Goal: Find specific page/section: Find specific page/section

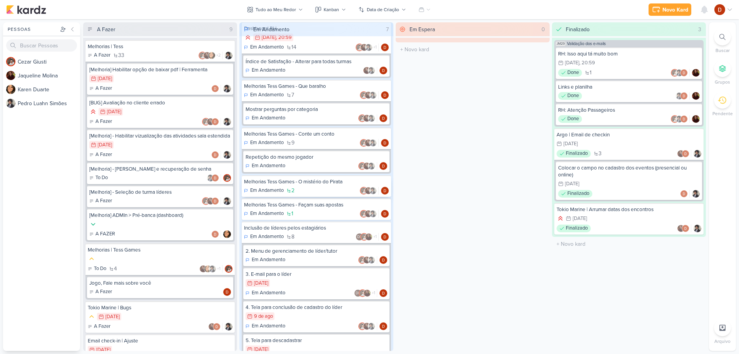
scroll to position [140, 0]
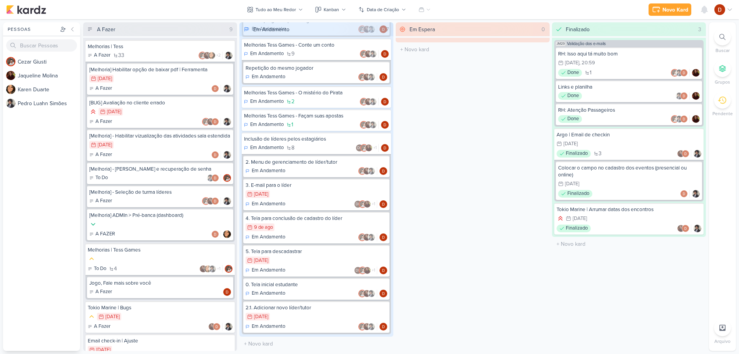
click at [442, 190] on div "Em Espera 0 O título do kard deve ter menos que 100 caracteres" at bounding box center [473, 186] width 154 height 328
click at [305, 229] on div "9/8 [DATE]" at bounding box center [316, 227] width 142 height 8
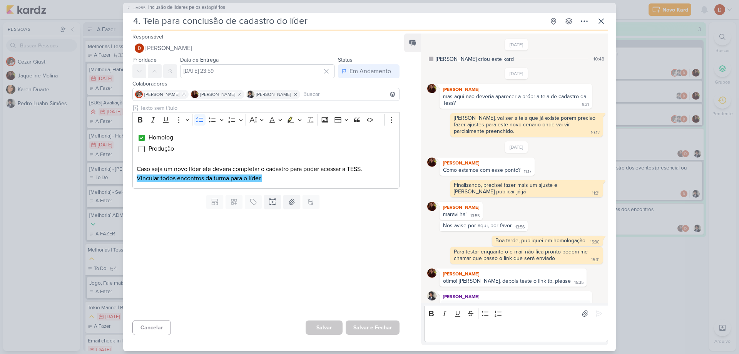
scroll to position [245, 0]
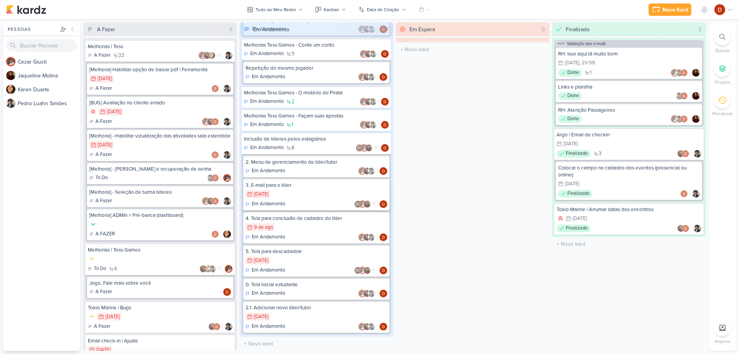
click at [288, 193] on div "30/7 [DATE]" at bounding box center [316, 194] width 142 height 8
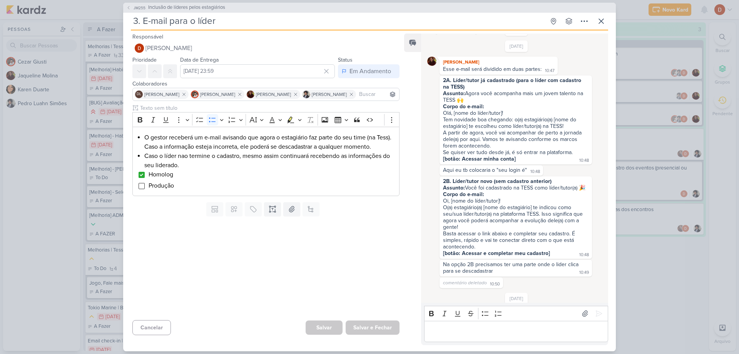
scroll to position [0, 0]
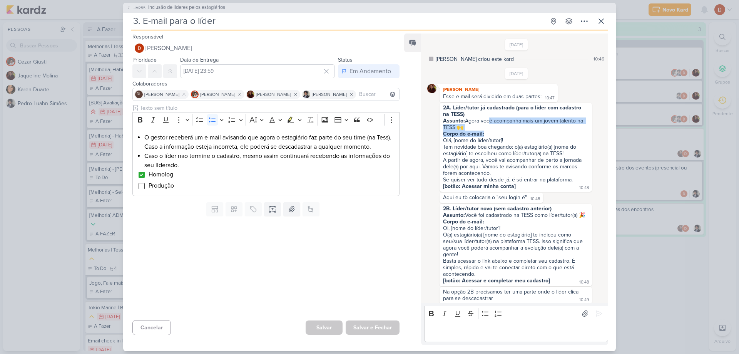
drag, startPoint x: 487, startPoint y: 119, endPoint x: 500, endPoint y: 134, distance: 19.7
click at [500, 134] on span "2A. Líder/tutor já cadastrado (para o líder com cadastro na TESS) Assunto: Agor…" at bounding box center [515, 146] width 145 height 85
click at [494, 145] on div "Tem novidade boa chegando: o(a) estagiário(a) [nome do estagiário] te escolheu …" at bounding box center [515, 150] width 145 height 13
click at [489, 154] on div "Tem novidade boa chegando: o(a) estagiário(a) [nome do estagiário] te escolheu …" at bounding box center [515, 150] width 145 height 13
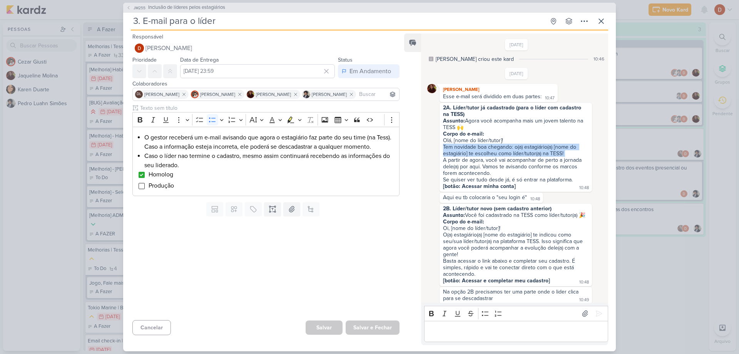
click at [489, 154] on div "Tem novidade boa chegando: o(a) estagiário(a) [nome do estagiário] te escolheu …" at bounding box center [515, 150] width 145 height 13
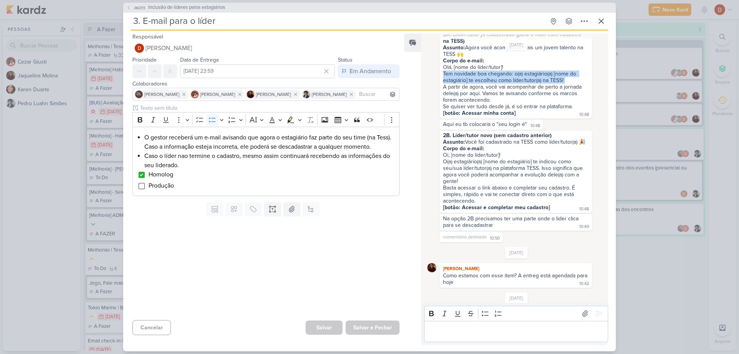
scroll to position [77, 0]
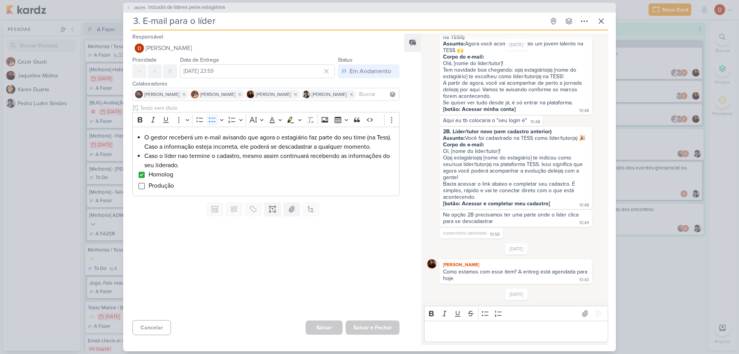
click at [483, 162] on div "O(a) estagiário(a) [nome do estagiário] te indicou como seu/sua líder/tutor(a) …" at bounding box center [515, 167] width 145 height 26
click at [484, 174] on div "O(a) estagiário(a) [nome do estagiário] te indicou como seu/sua líder/tutor(a) …" at bounding box center [515, 167] width 145 height 26
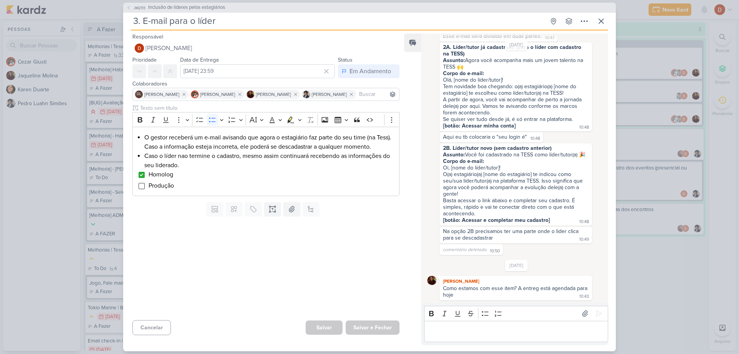
scroll to position [0, 0]
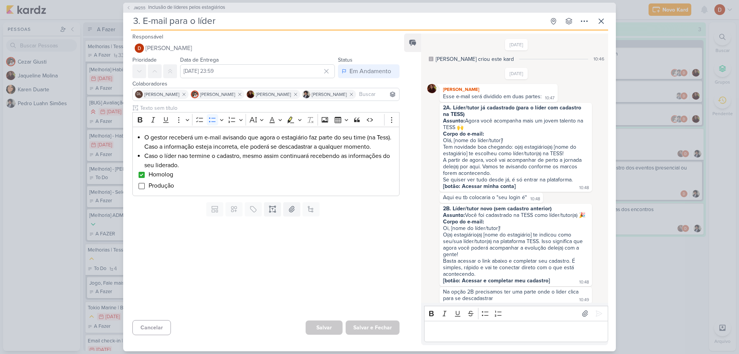
drag, startPoint x: 466, startPoint y: 120, endPoint x: 467, endPoint y: 126, distance: 5.9
click at [467, 126] on div "Assunto: Agora você acompanha mais um jovem talento na TESS 🙌" at bounding box center [515, 123] width 145 height 13
copy div "Agora você acompanha mais um jovem talento na TESS 🙌"
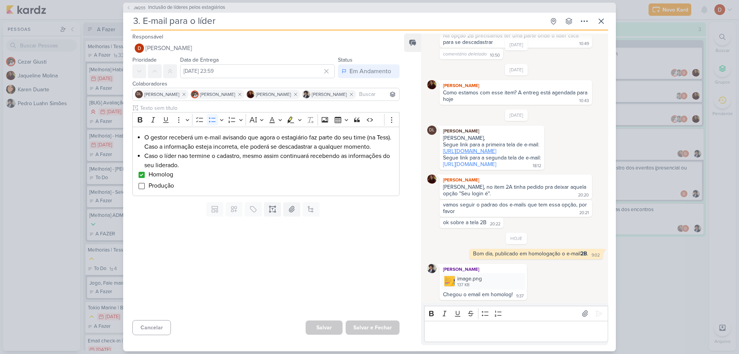
scroll to position [297, 0]
click at [460, 339] on div "Editor editing area: main" at bounding box center [516, 331] width 184 height 21
click at [432, 311] on icon "Editor toolbar" at bounding box center [431, 313] width 8 height 8
click at [583, 335] on p "Boa tarde, publicado em homologação o e-mail 2A ." at bounding box center [516, 330] width 176 height 9
click at [595, 315] on icon at bounding box center [599, 313] width 8 height 8
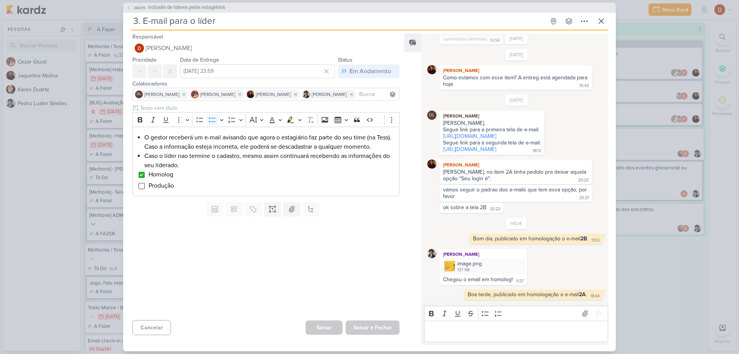
scroll to position [312, 0]
click at [519, 331] on p "Editor editing area: main" at bounding box center [516, 330] width 176 height 9
click at [523, 334] on p "Editor editing area: main" at bounding box center [516, 330] width 176 height 9
click at [133, 8] on span "JM255" at bounding box center [139, 8] width 14 height 6
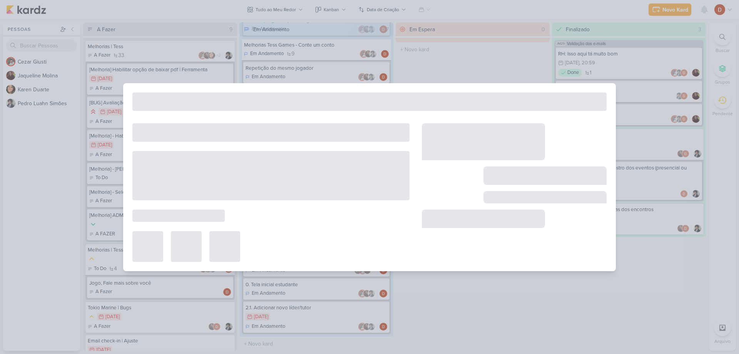
type input "Inclusão de líderes pelos estagiários"
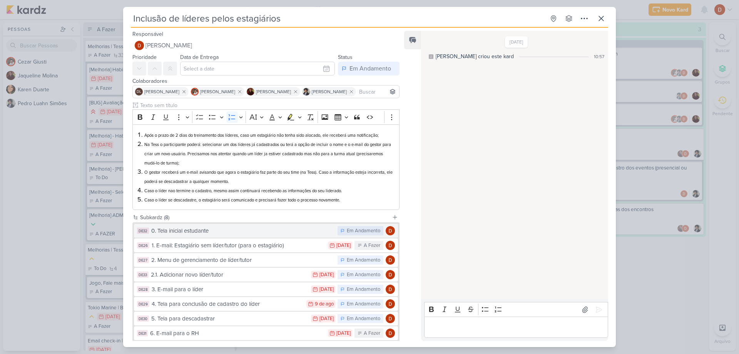
click at [219, 232] on div "0. Tela inicial estudante" at bounding box center [242, 230] width 182 height 9
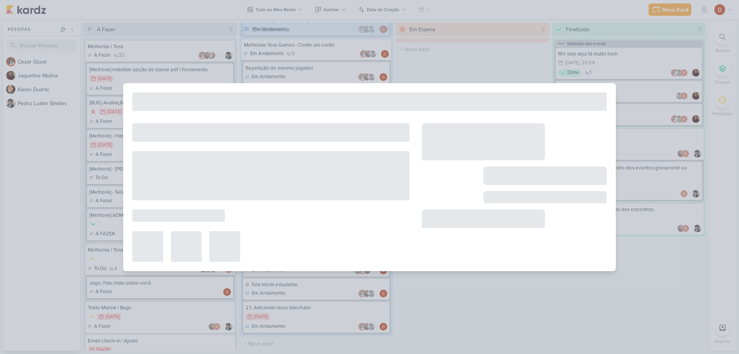
type input "0. Tela inicial estudante"
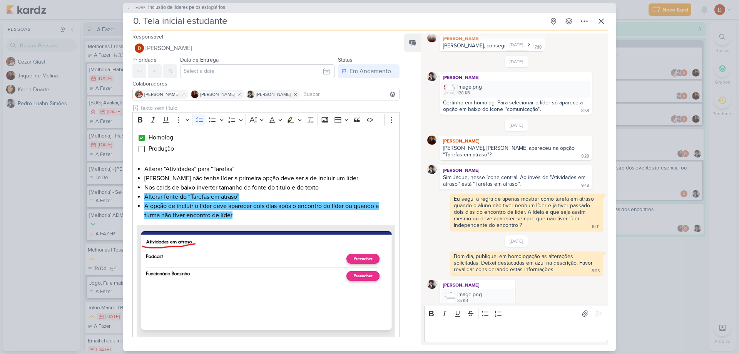
scroll to position [132, 0]
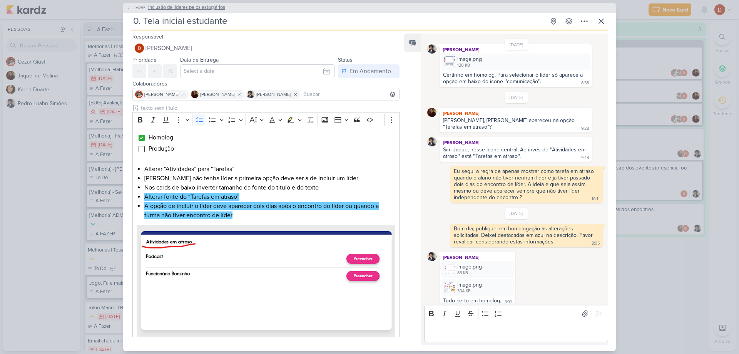
click at [127, 5] on button "JM255 Inclusão de líderes pelos estagiários" at bounding box center [175, 8] width 99 height 8
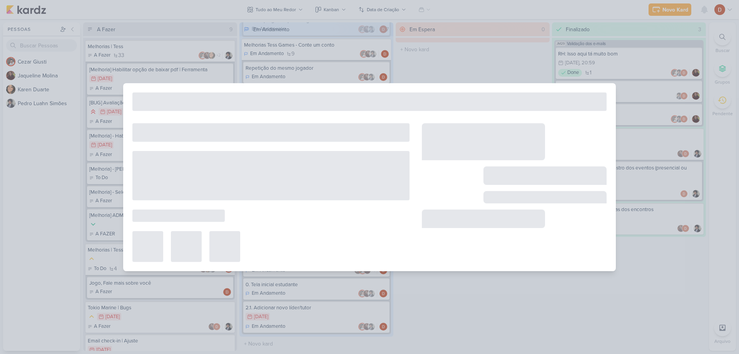
type input "Inclusão de líderes pelos estagiários"
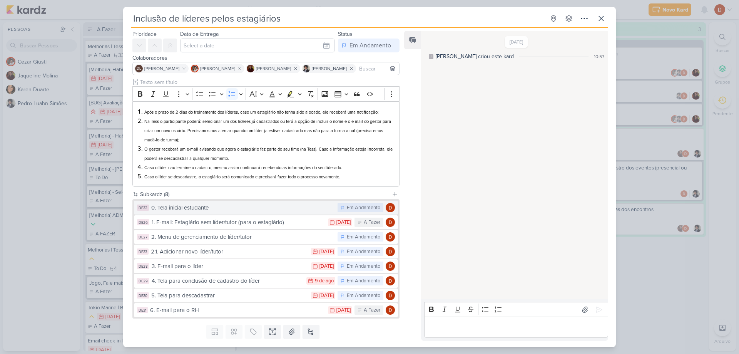
scroll to position [38, 0]
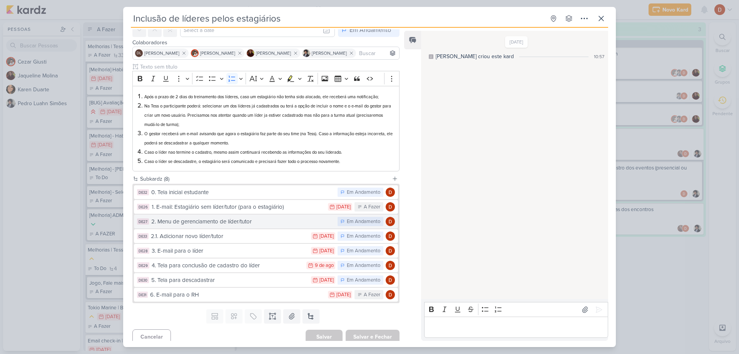
click at [197, 224] on div "2. Menu de gerenciamento de líder/tutor" at bounding box center [242, 221] width 182 height 9
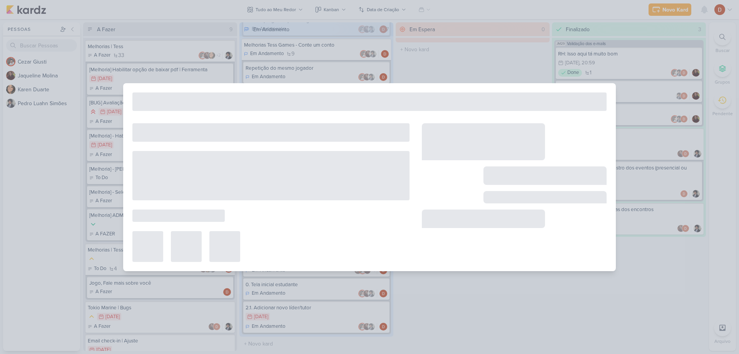
type input "2. Menu de gerenciamento de líder/tutor"
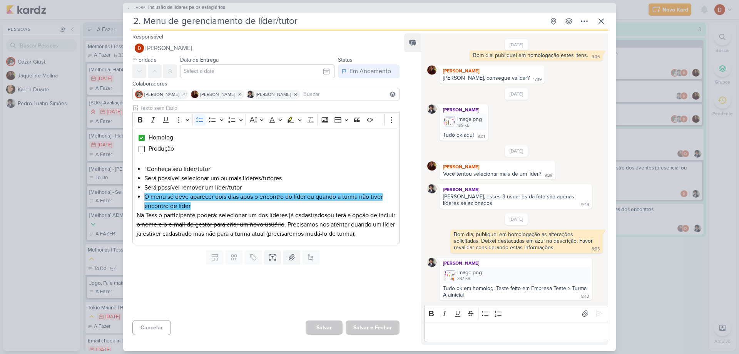
scroll to position [34, 0]
click at [137, 10] on span "JM255" at bounding box center [139, 8] width 14 height 6
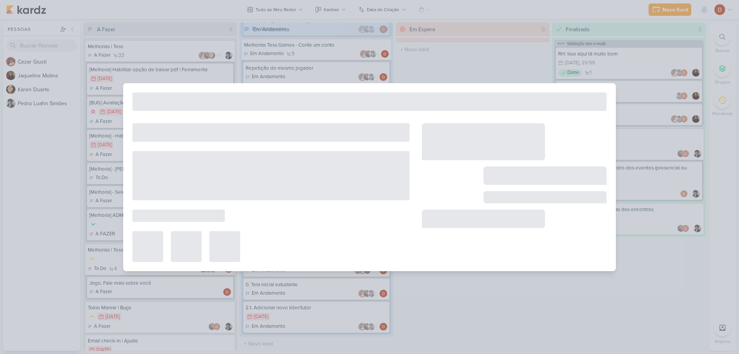
type input "Inclusão de líderes pelos estagiários"
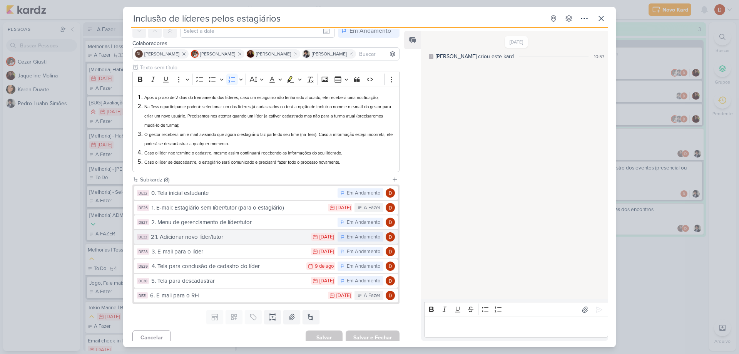
scroll to position [38, 0]
click at [207, 232] on div "2.1. Adicionar novo líder/tutor" at bounding box center [229, 236] width 156 height 9
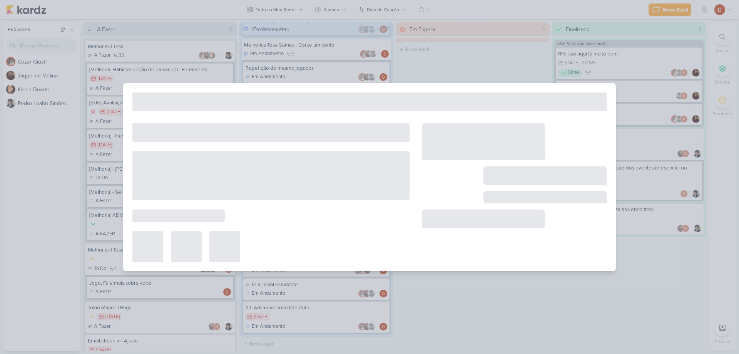
type input "2.1. Adicionar novo líder/tutor"
type input "[DATE] 23:59"
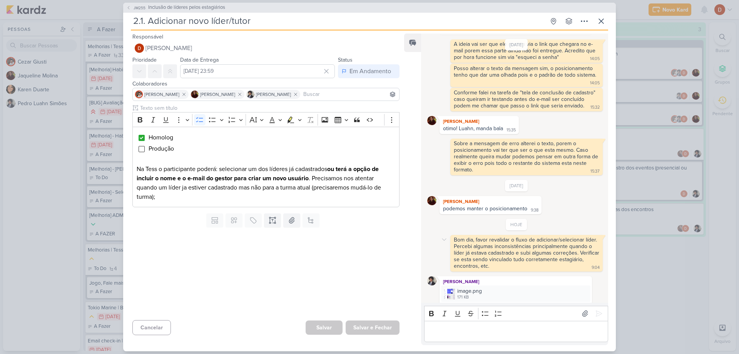
scroll to position [352, 0]
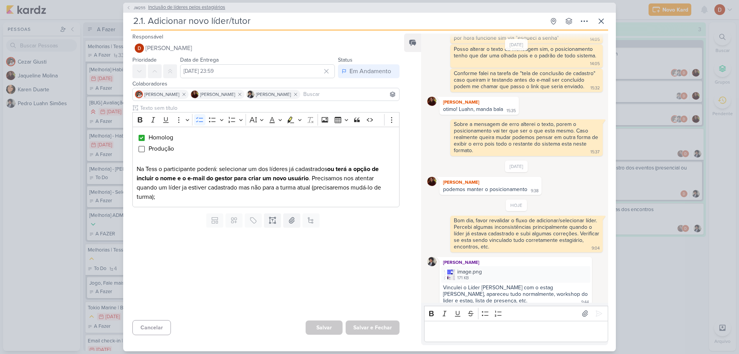
click at [133, 10] on span "JM255" at bounding box center [139, 8] width 14 height 6
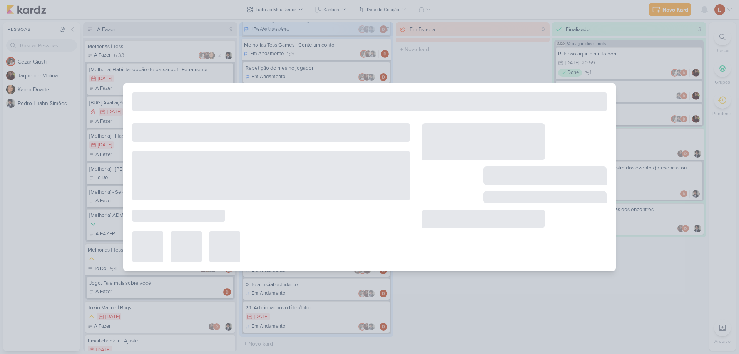
type input "Inclusão de líderes pelos estagiários"
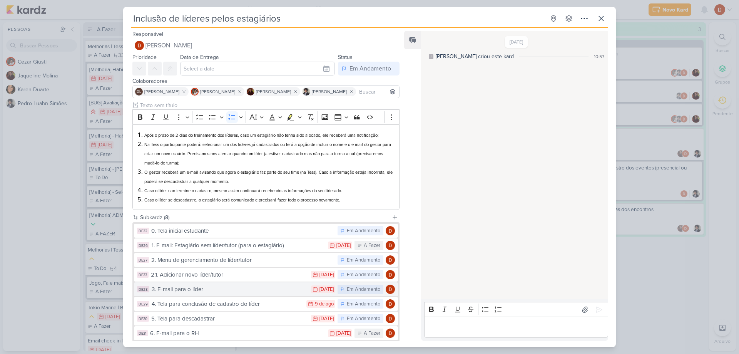
click at [192, 283] on button "DE28 3. E-mail para o líder 30/7 [DATE] Em Andamento" at bounding box center [266, 289] width 264 height 14
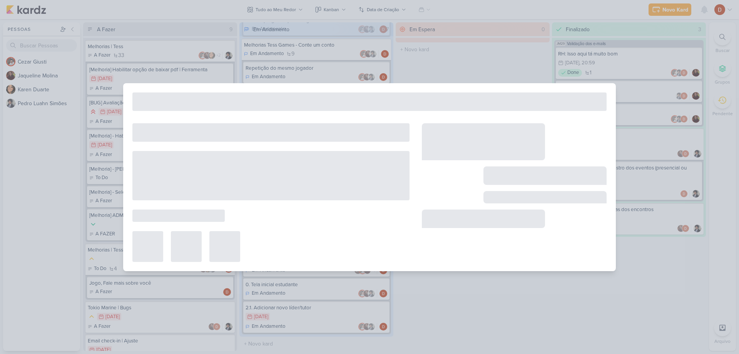
type input "3. E-mail para o líder"
type input "[DATE] 23:59"
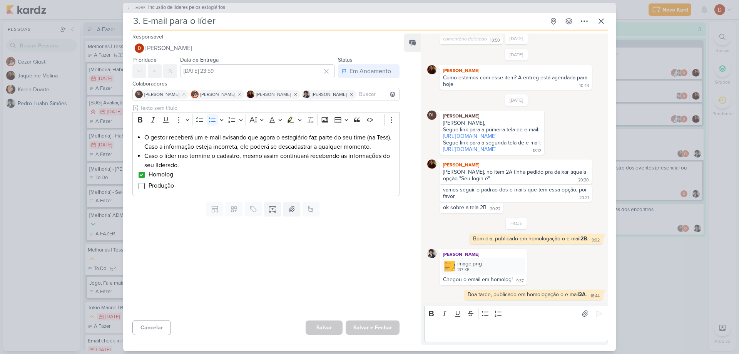
scroll to position [312, 0]
click at [144, 4] on button "JM255 Inclusão de líderes pelos estagiários" at bounding box center [175, 8] width 99 height 8
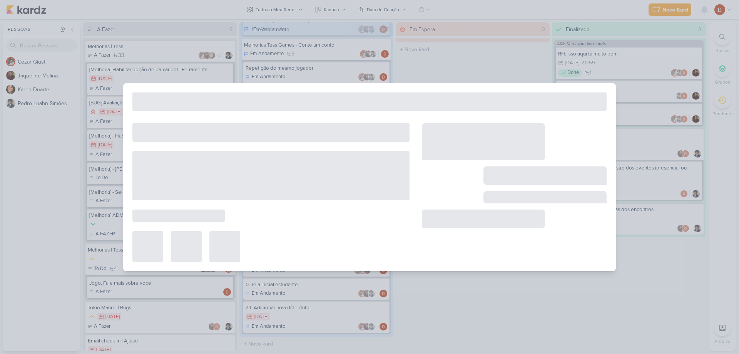
type input "Inclusão de líderes pelos estagiários"
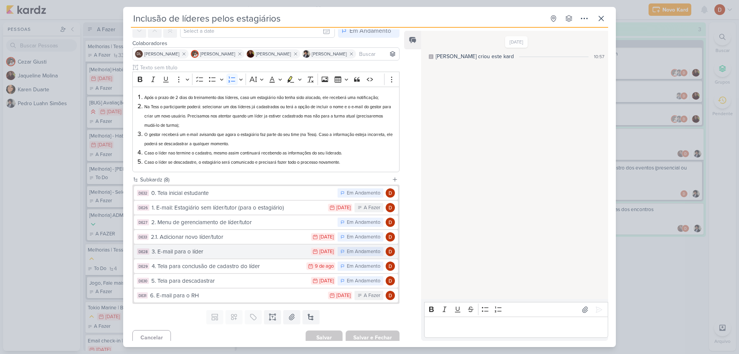
scroll to position [38, 0]
click at [200, 264] on div "4. Tela para conclusão de cadastro do líder" at bounding box center [227, 265] width 151 height 9
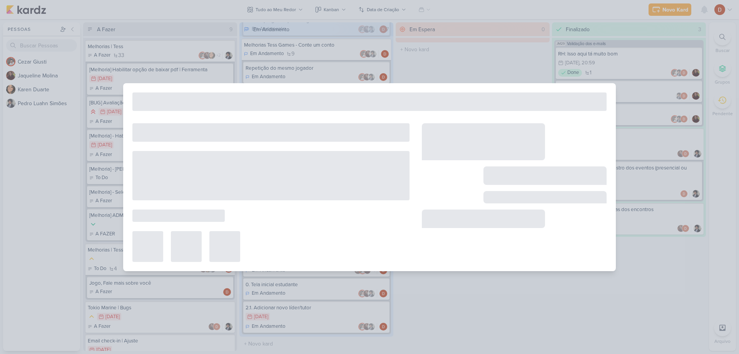
type input "4. Tela para conclusão de cadastro do líder"
type input "[DATE] 23:59"
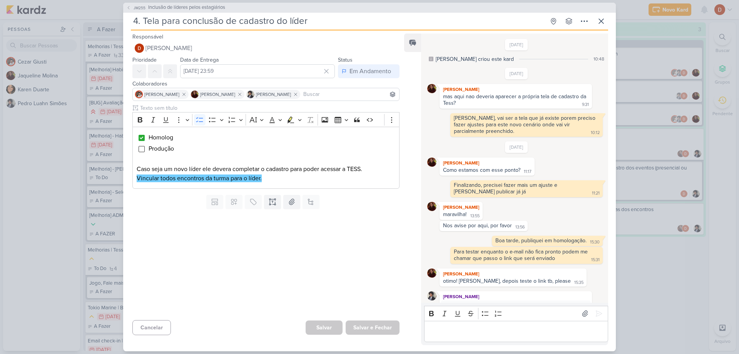
scroll to position [245, 0]
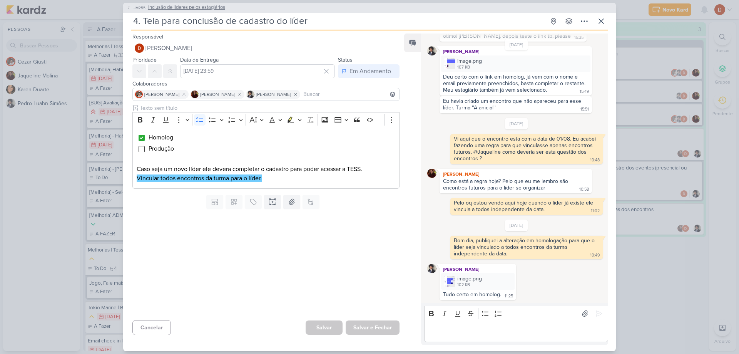
click at [136, 7] on span "JM255" at bounding box center [139, 8] width 14 height 6
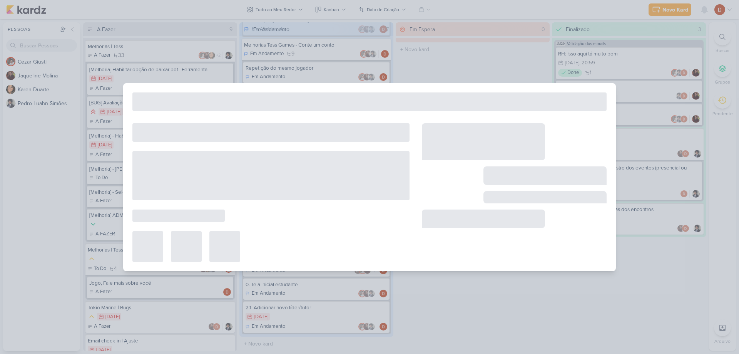
type input "Inclusão de líderes pelos estagiários"
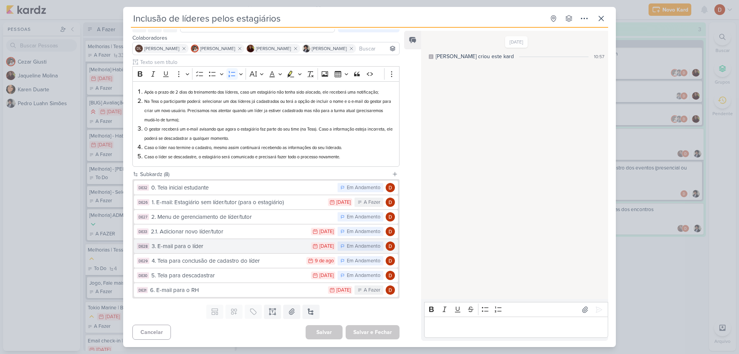
scroll to position [43, 0]
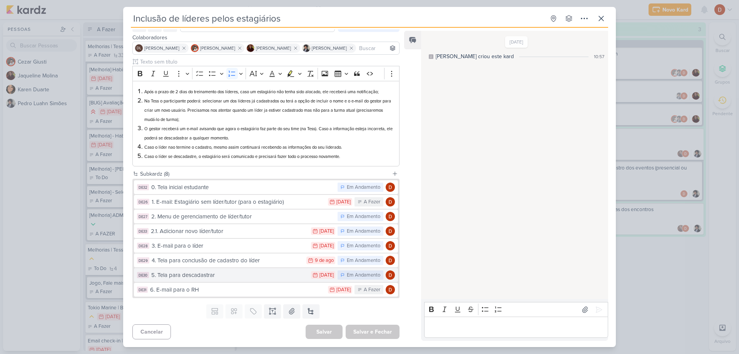
click at [198, 271] on div "5. Tela para descadastrar" at bounding box center [229, 274] width 156 height 9
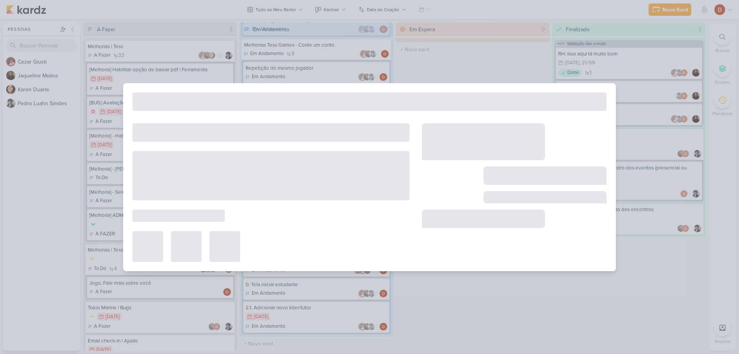
type input "5. Tela para descadastrar"
type input "[DATE] 23:59"
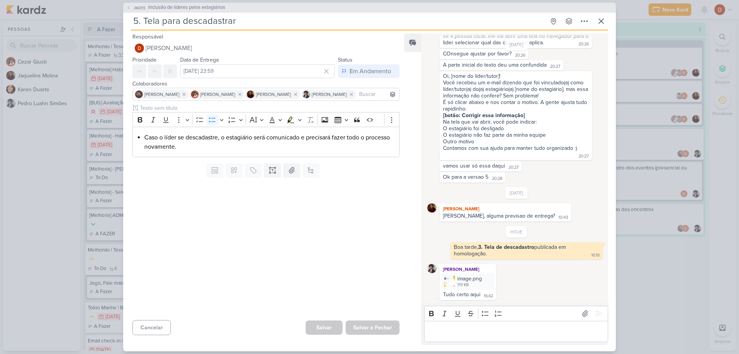
scroll to position [413, 0]
click at [135, 9] on span "JM255" at bounding box center [139, 8] width 14 height 6
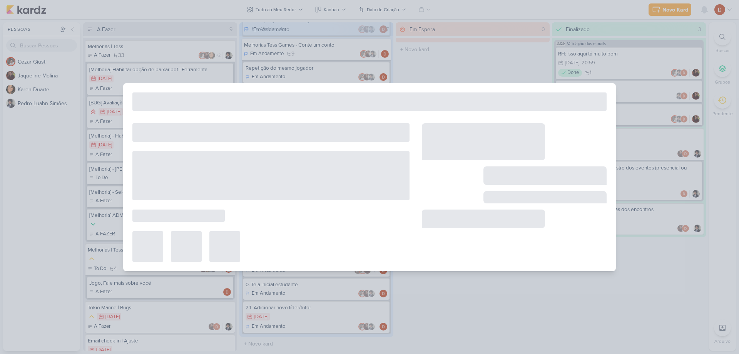
type input "Inclusão de líderes pelos estagiários"
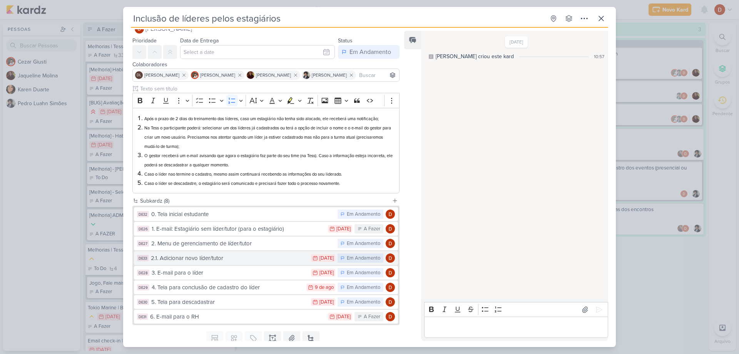
scroll to position [43, 0]
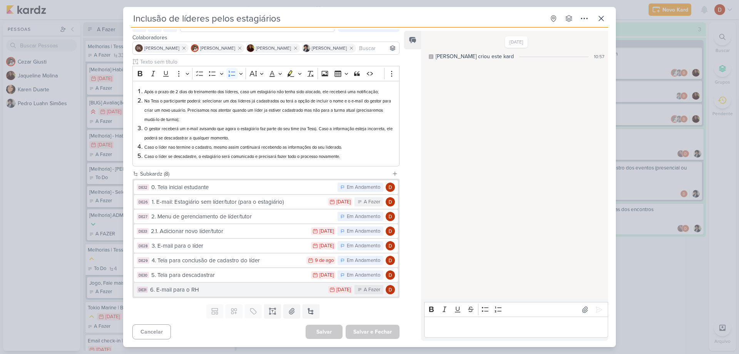
click at [198, 289] on div "6. E-mail para o RH" at bounding box center [237, 289] width 174 height 9
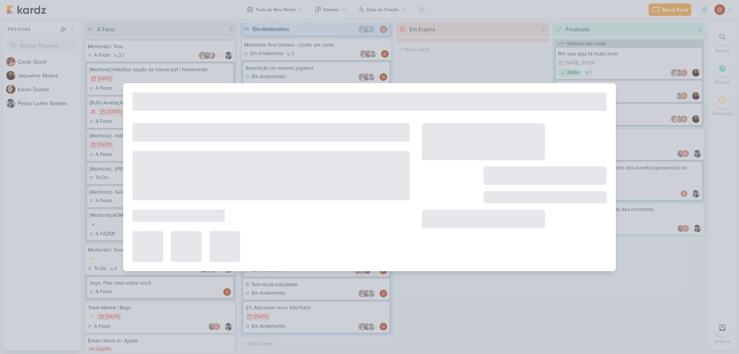
type input "6. E-mail para o RH"
type input "[DATE] 23:59"
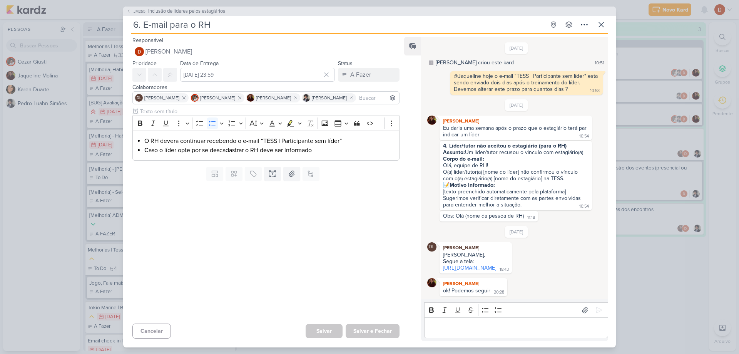
scroll to position [13, 0]
click at [133, 11] on button "JM255 Inclusão de líderes pelos estagiários" at bounding box center [175, 12] width 99 height 8
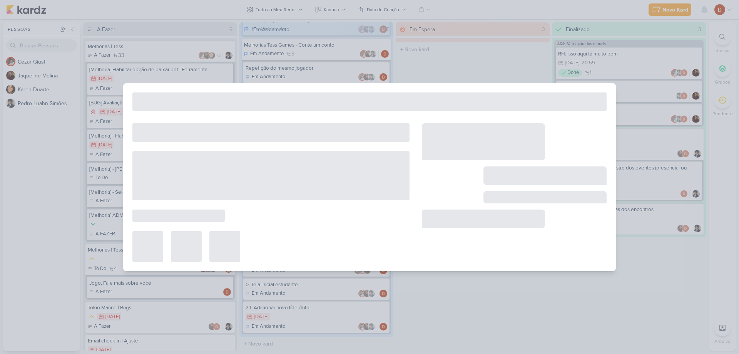
type input "Inclusão de líderes pelos estagiários"
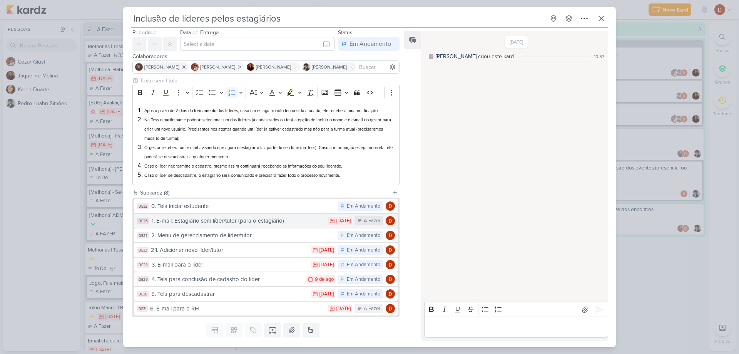
scroll to position [38, 0]
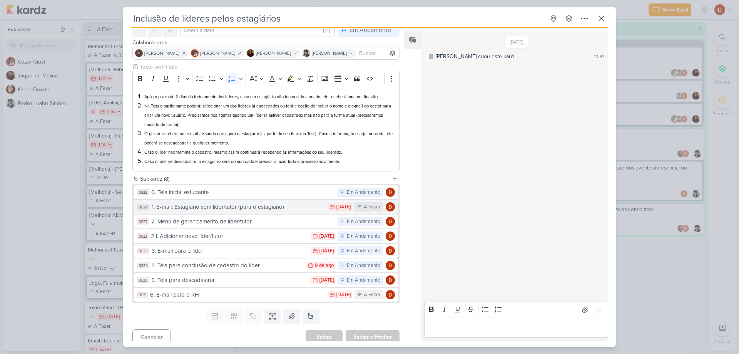
click at [214, 212] on button "DE26 1. E-mail: Estagiário sem líder/tutor (para o estagiário) 28/7 [DATE] A Fa…" at bounding box center [266, 207] width 264 height 14
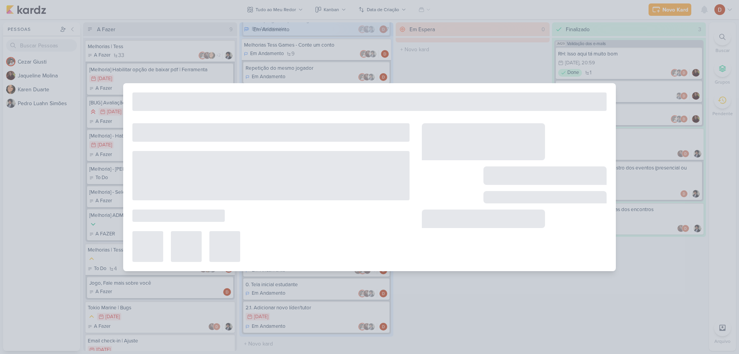
type input "1. E-mail: Estagiário sem líder/tutor (para o estagiário)"
type input "[DATE] 23:59"
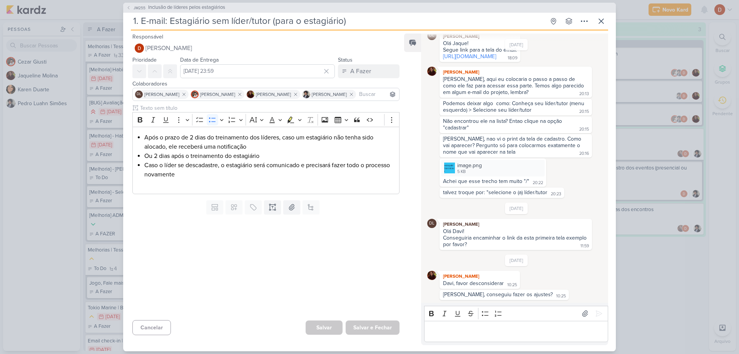
scroll to position [414, 0]
click at [137, 7] on span "JM255" at bounding box center [139, 8] width 14 height 6
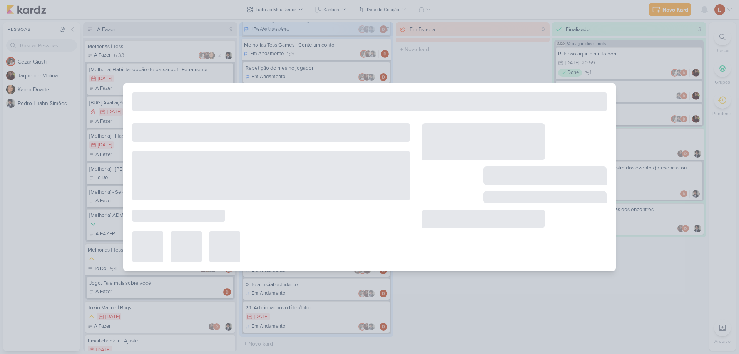
type input "Inclusão de líderes pelos estagiários"
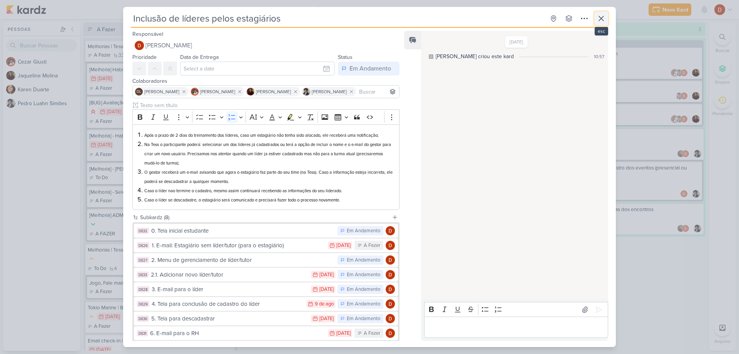
click at [598, 20] on icon at bounding box center [600, 18] width 9 height 9
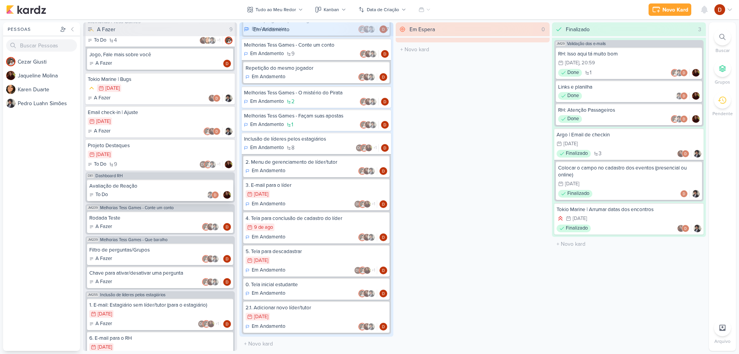
scroll to position [265, 0]
